Goal: Task Accomplishment & Management: Use online tool/utility

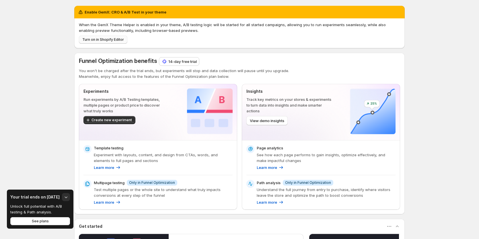
click at [118, 40] on span "Turn on in Shopify Editor" at bounding box center [103, 39] width 42 height 5
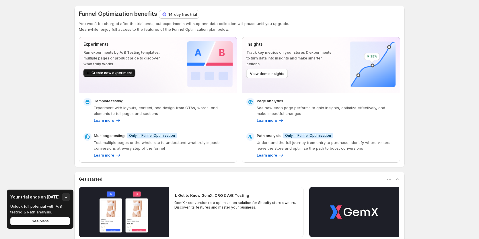
click at [107, 73] on span "Create new experiment" at bounding box center [111, 73] width 40 height 5
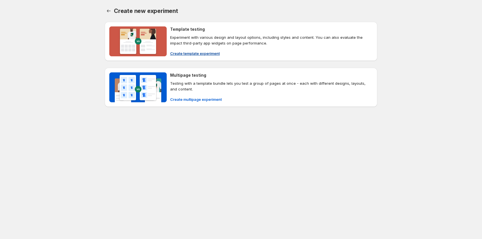
click at [186, 52] on span "Create template experiment" at bounding box center [195, 53] width 50 height 6
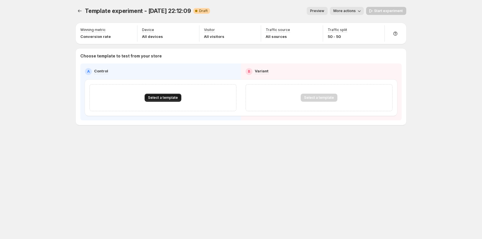
click at [165, 99] on span "Select a template" at bounding box center [163, 97] width 30 height 5
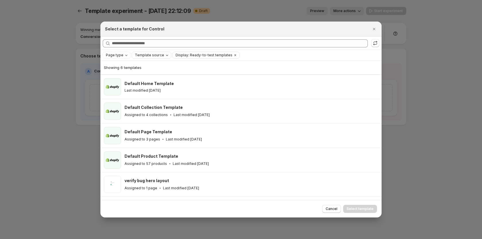
click at [151, 56] on span "Template source" at bounding box center [149, 55] width 29 height 5
click at [122, 53] on span "Page type" at bounding box center [114, 55] width 17 height 5
click at [155, 55] on span "Template source" at bounding box center [149, 55] width 29 height 5
click at [149, 74] on span "GemPages" at bounding box center [152, 73] width 20 height 5
click at [122, 56] on span "Page type" at bounding box center [114, 55] width 17 height 5
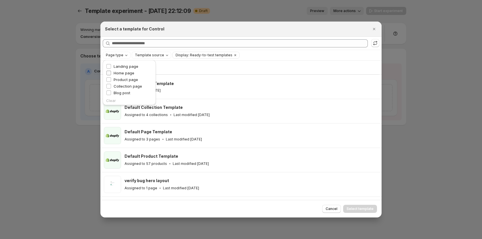
click at [125, 72] on span "Home page" at bounding box center [124, 73] width 21 height 5
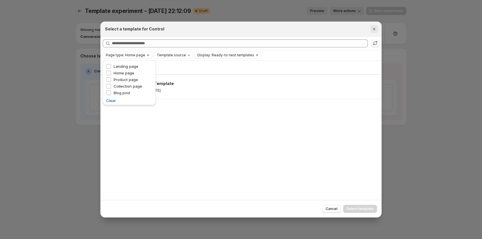
click at [371, 28] on button "Close" at bounding box center [374, 29] width 8 height 8
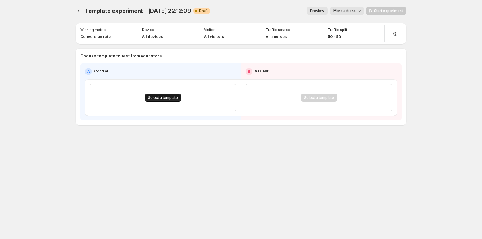
click at [161, 96] on span "Select a template" at bounding box center [163, 97] width 30 height 5
